Goal: Find specific page/section: Find specific page/section

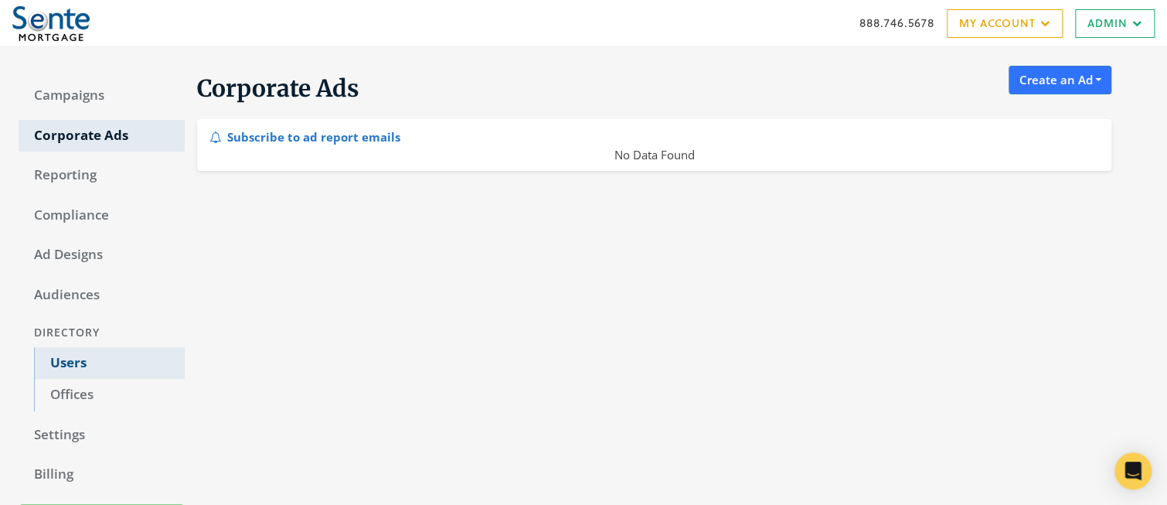
click at [67, 370] on link "Users" at bounding box center [109, 363] width 151 height 32
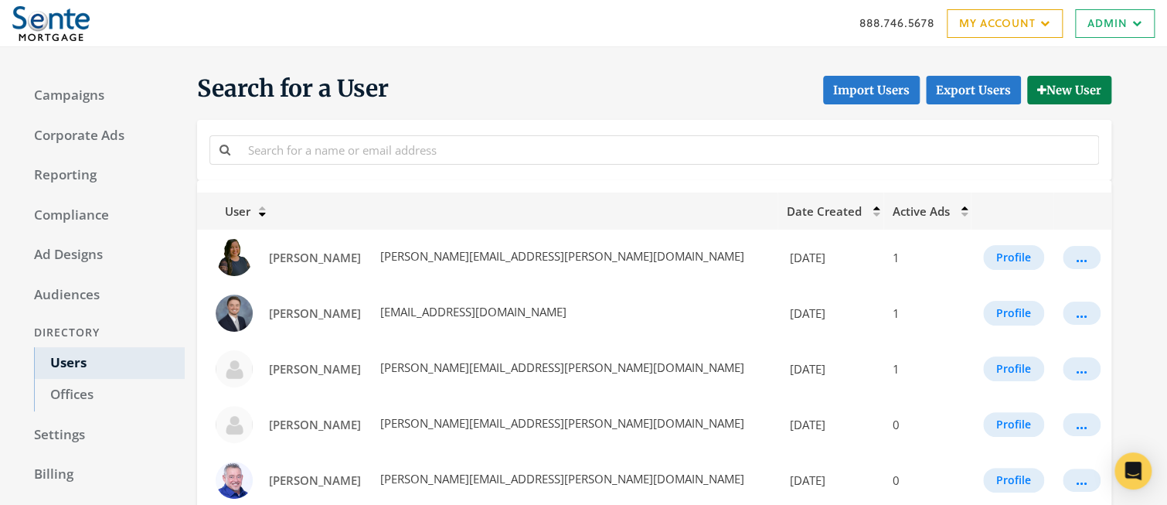
scroll to position [953, 0]
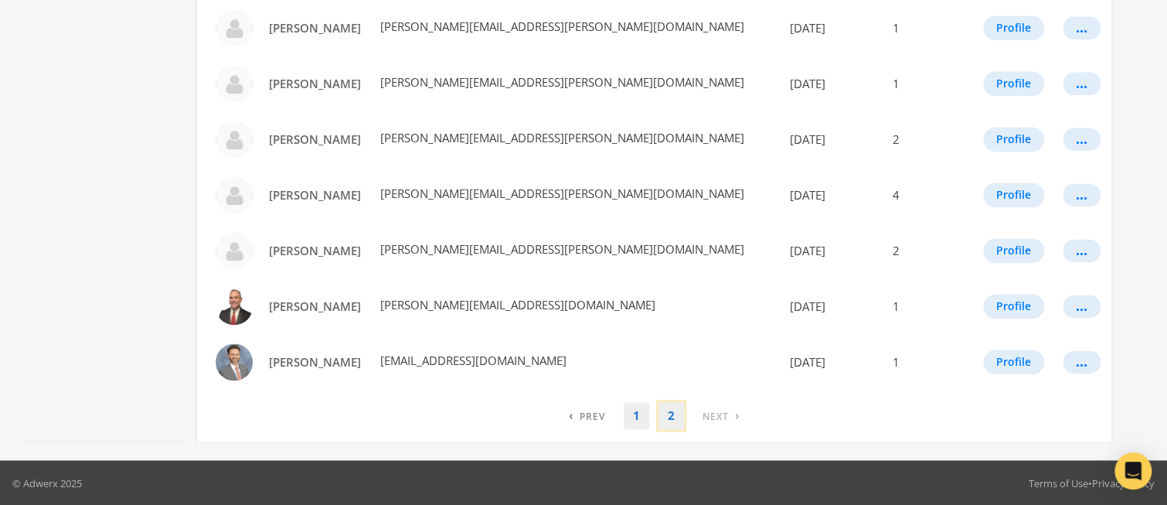
click at [676, 417] on link "2" at bounding box center [672, 415] width 26 height 27
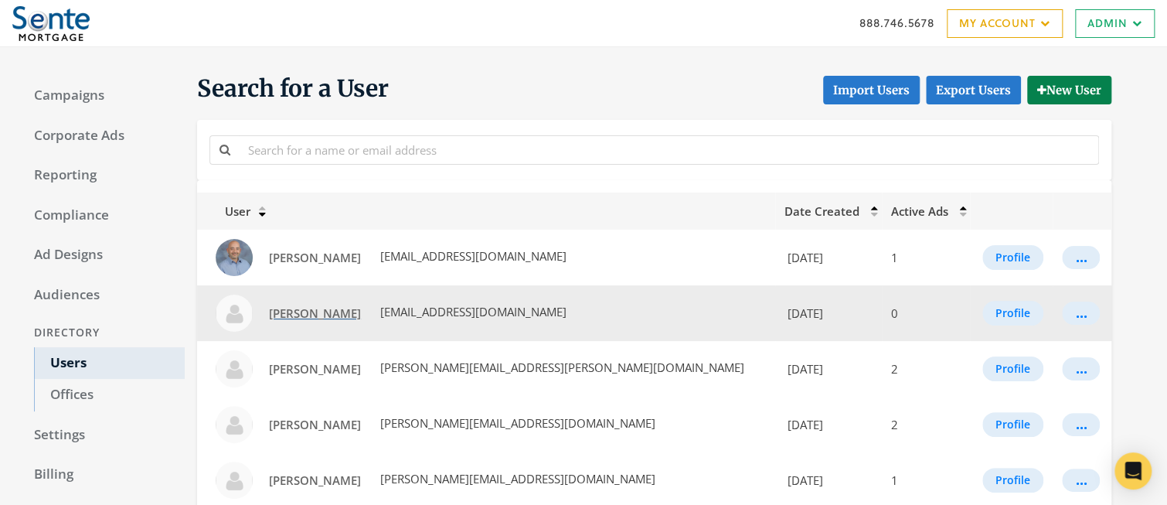
click at [307, 312] on span "Jenna Scherer" at bounding box center [315, 312] width 92 height 15
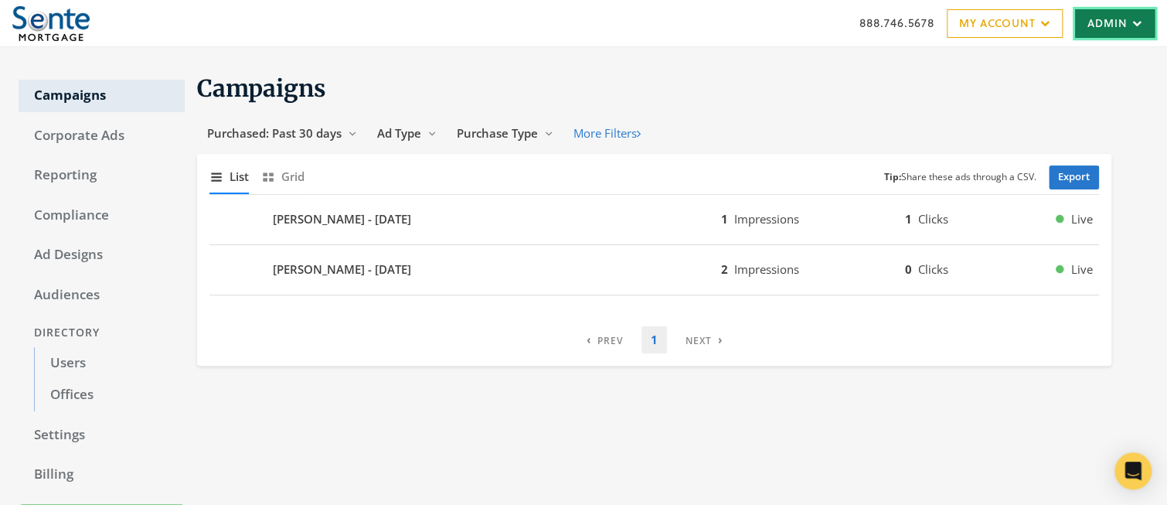
click at [1132, 30] on link "Admin" at bounding box center [1115, 23] width 80 height 29
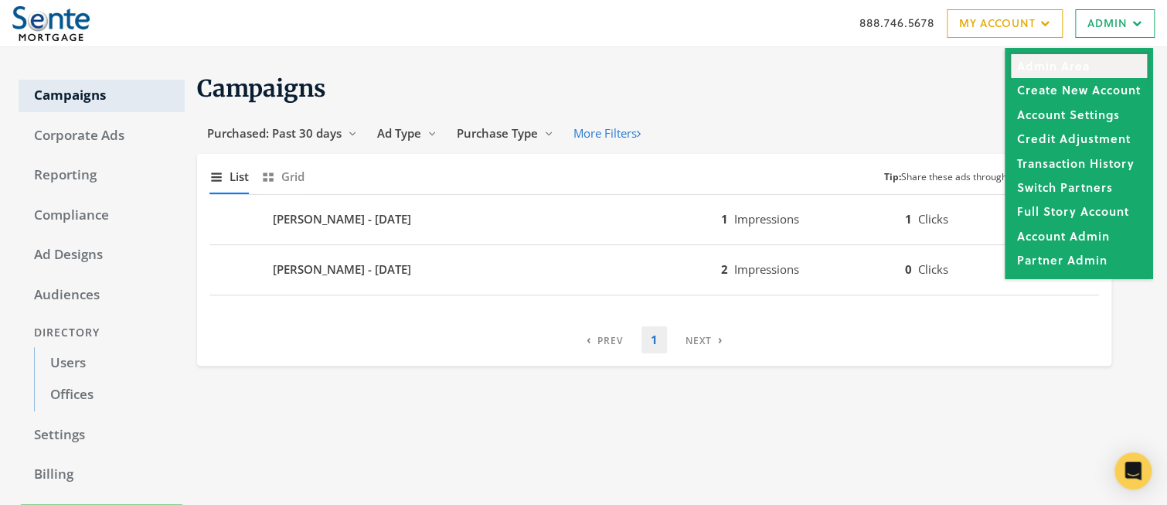
click at [1066, 61] on link "Admin Area" at bounding box center [1079, 66] width 136 height 24
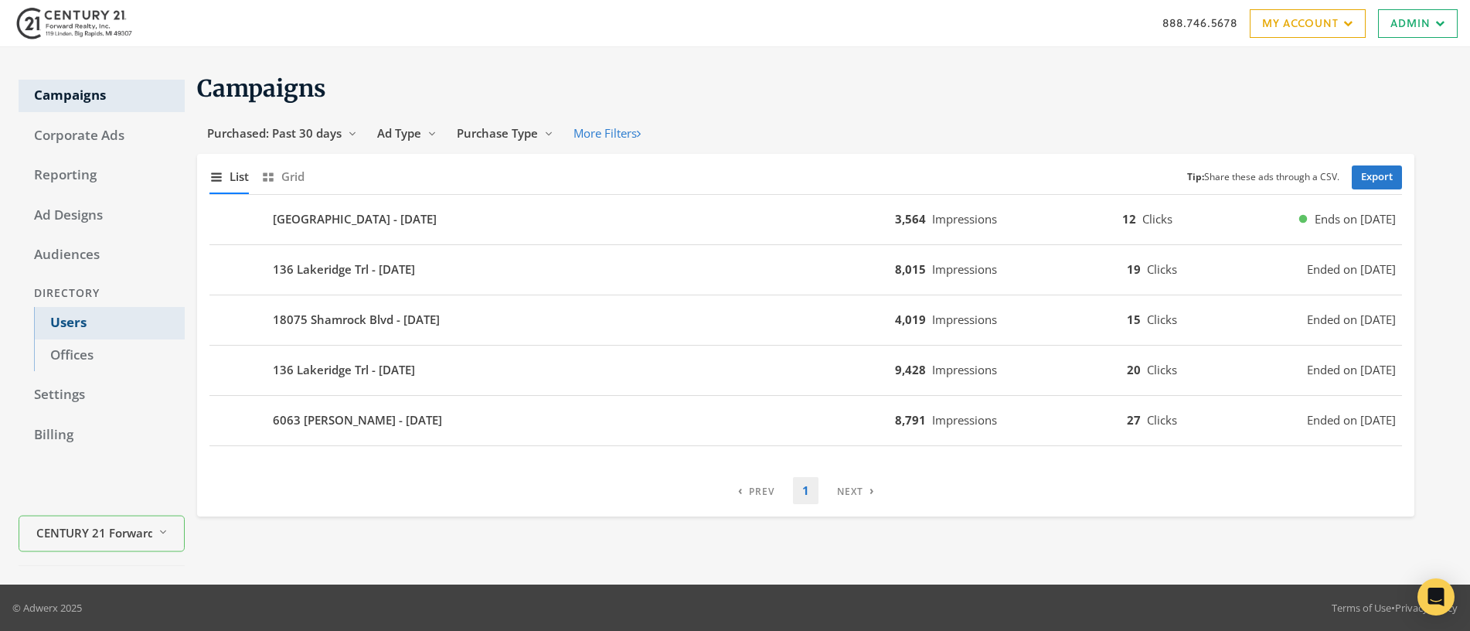
click at [66, 323] on link "Users" at bounding box center [109, 323] width 151 height 32
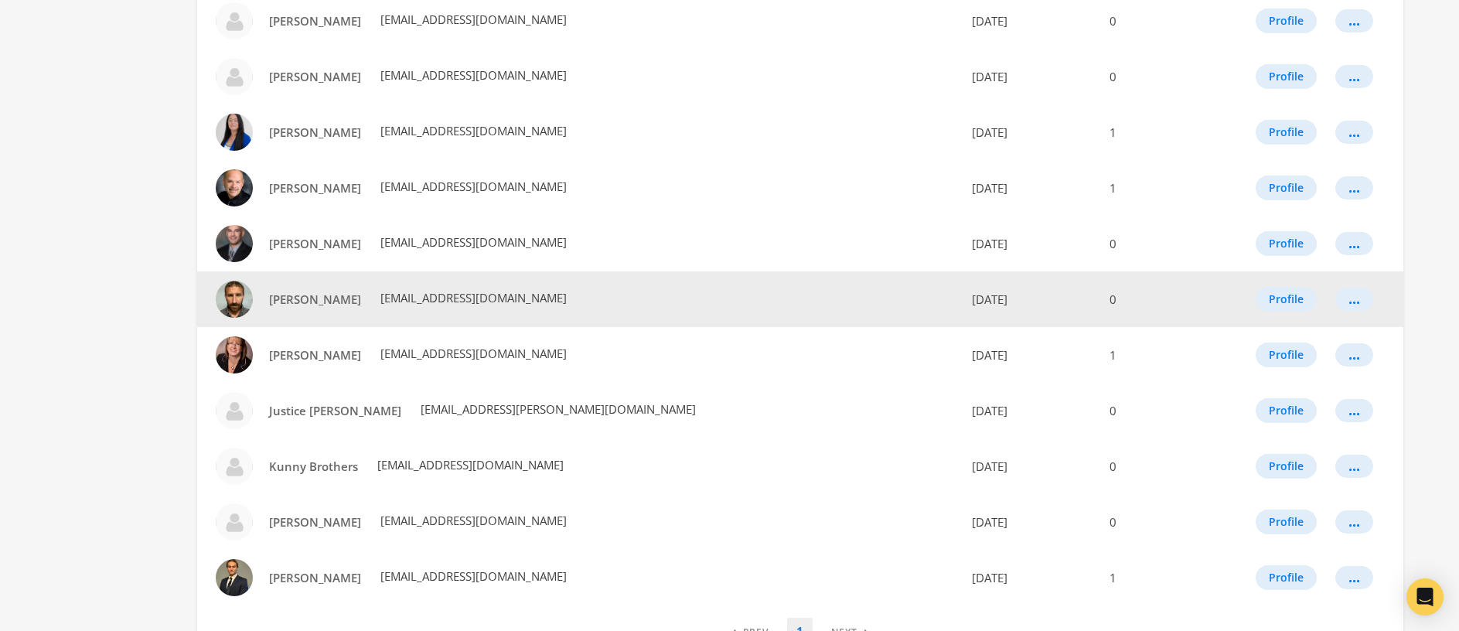
scroll to position [743, 0]
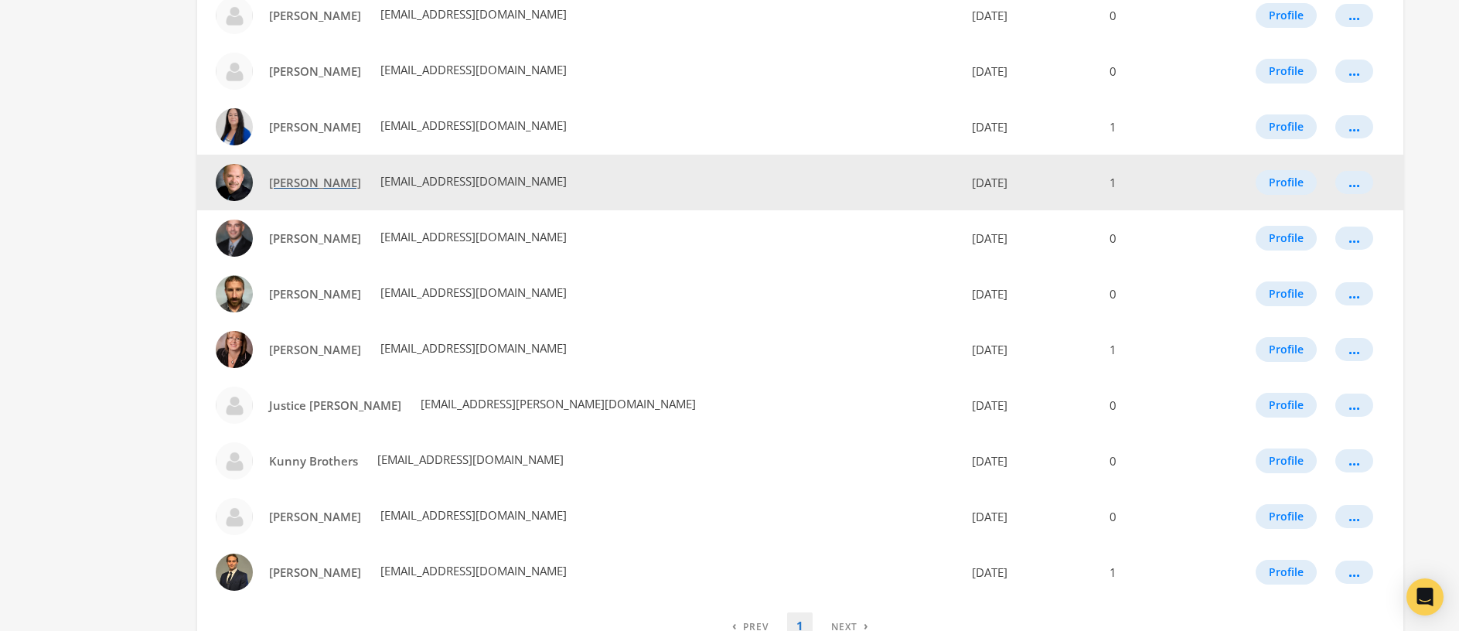
click at [303, 186] on span "[PERSON_NAME]" at bounding box center [315, 182] width 92 height 15
